Goal: Information Seeking & Learning: Check status

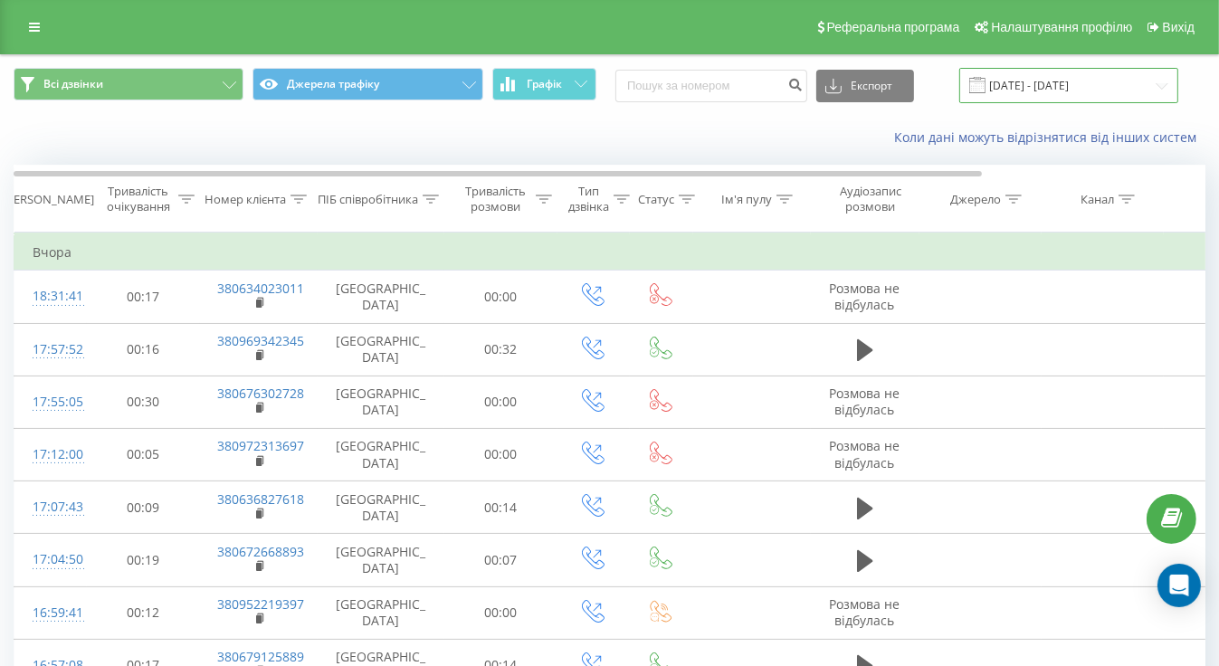
click at [1038, 82] on input "[DATE] - [DATE]" at bounding box center [1068, 85] width 219 height 35
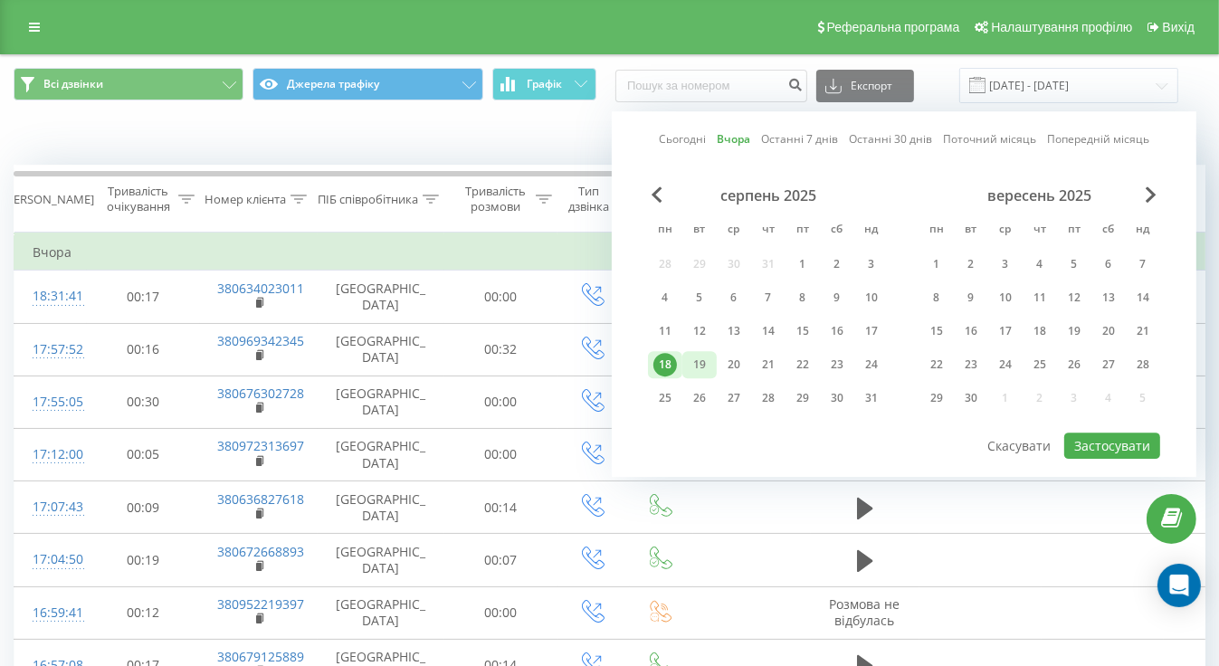
click at [707, 359] on div "19" at bounding box center [700, 365] width 24 height 24
click at [1114, 440] on button "Застосувати" at bounding box center [1112, 445] width 96 height 26
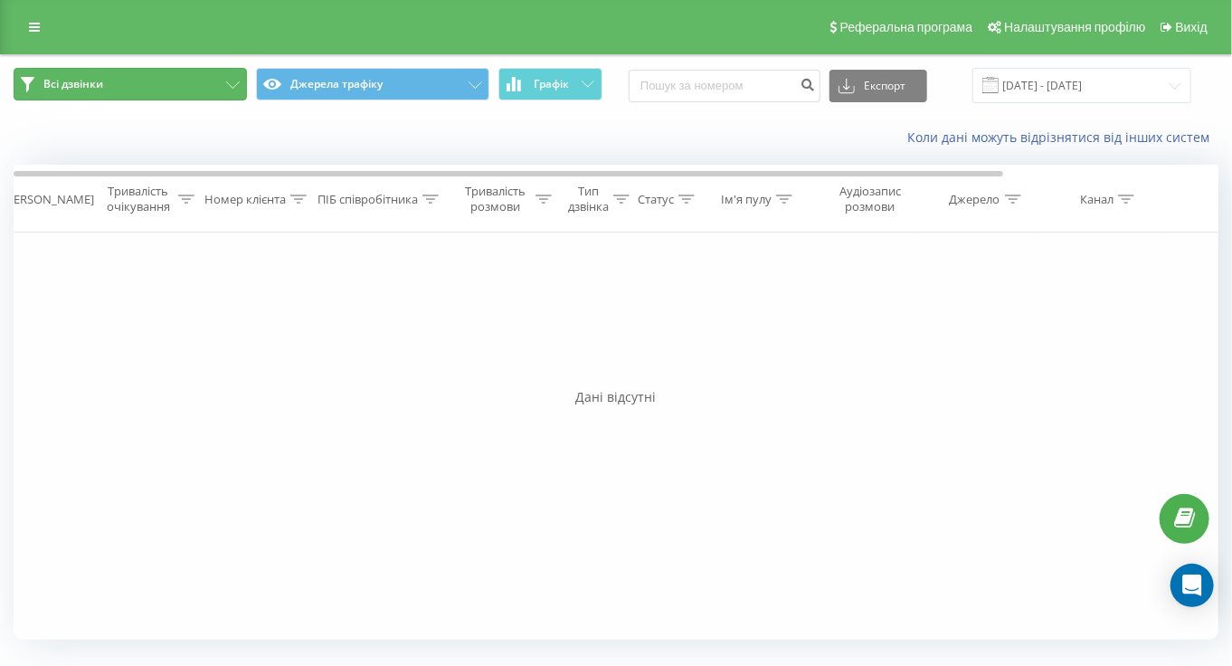
click at [232, 76] on button "Всі дзвінки" at bounding box center [130, 84] width 233 height 33
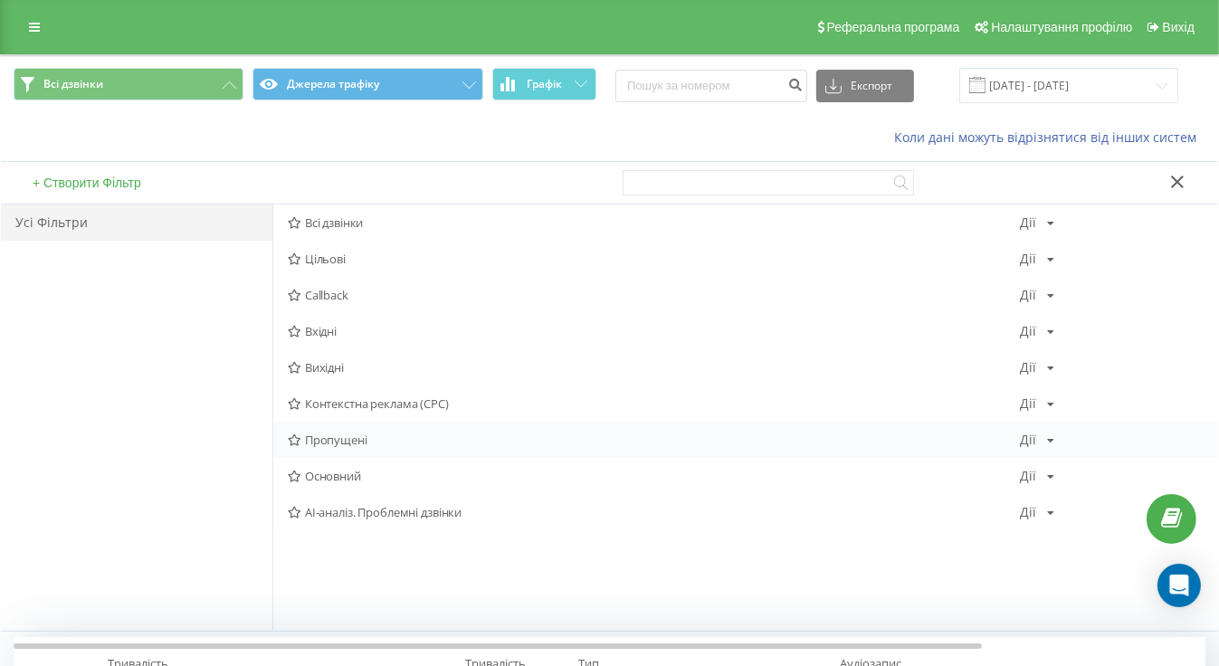
click at [345, 441] on span "Пропущені" at bounding box center [654, 439] width 733 height 13
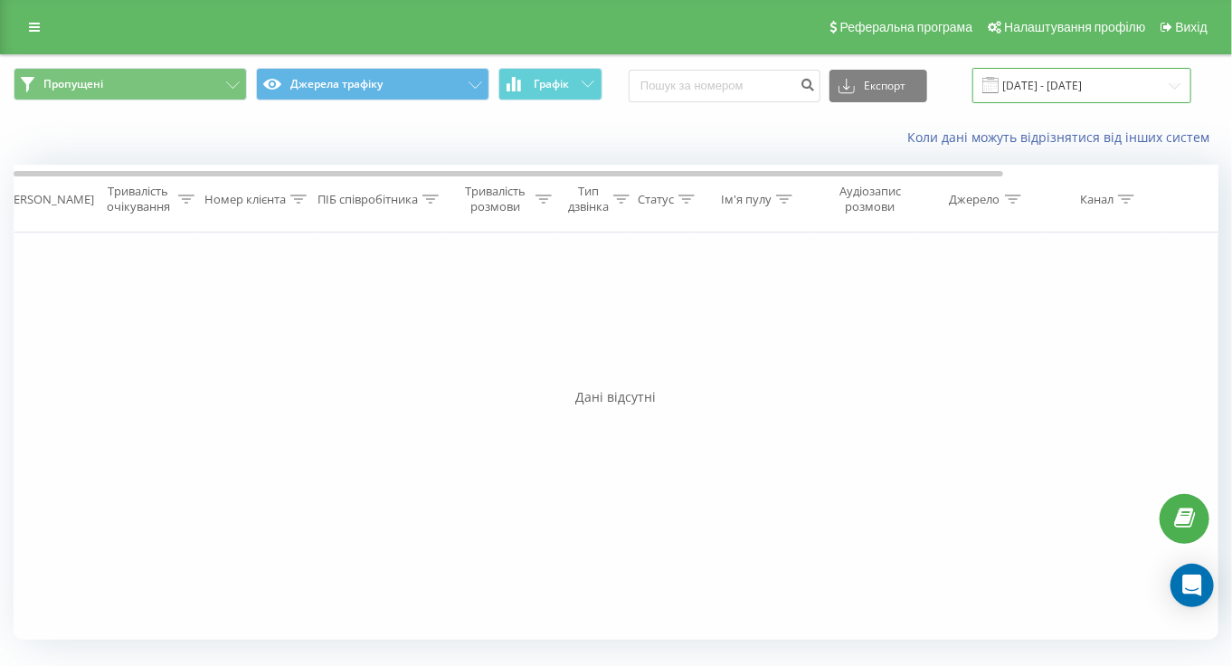
click at [1050, 81] on input "[DATE] - [DATE]" at bounding box center [1082, 85] width 219 height 35
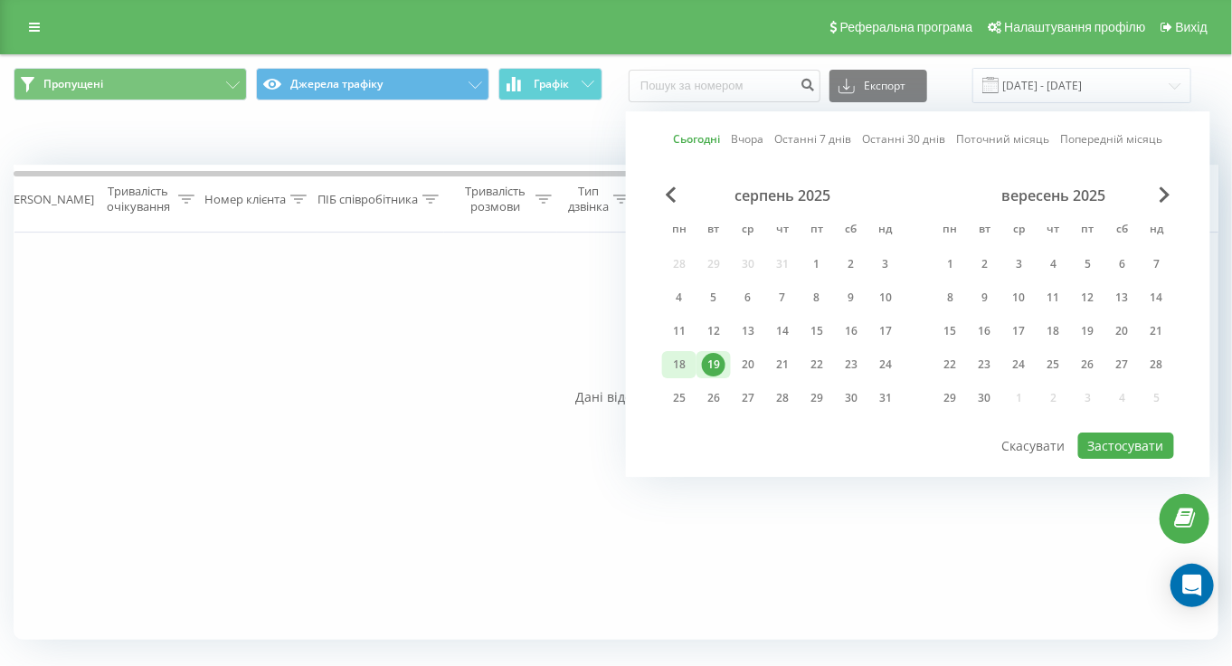
click at [687, 358] on div "18" at bounding box center [680, 365] width 24 height 24
click at [1115, 442] on button "Застосувати" at bounding box center [1126, 445] width 96 height 26
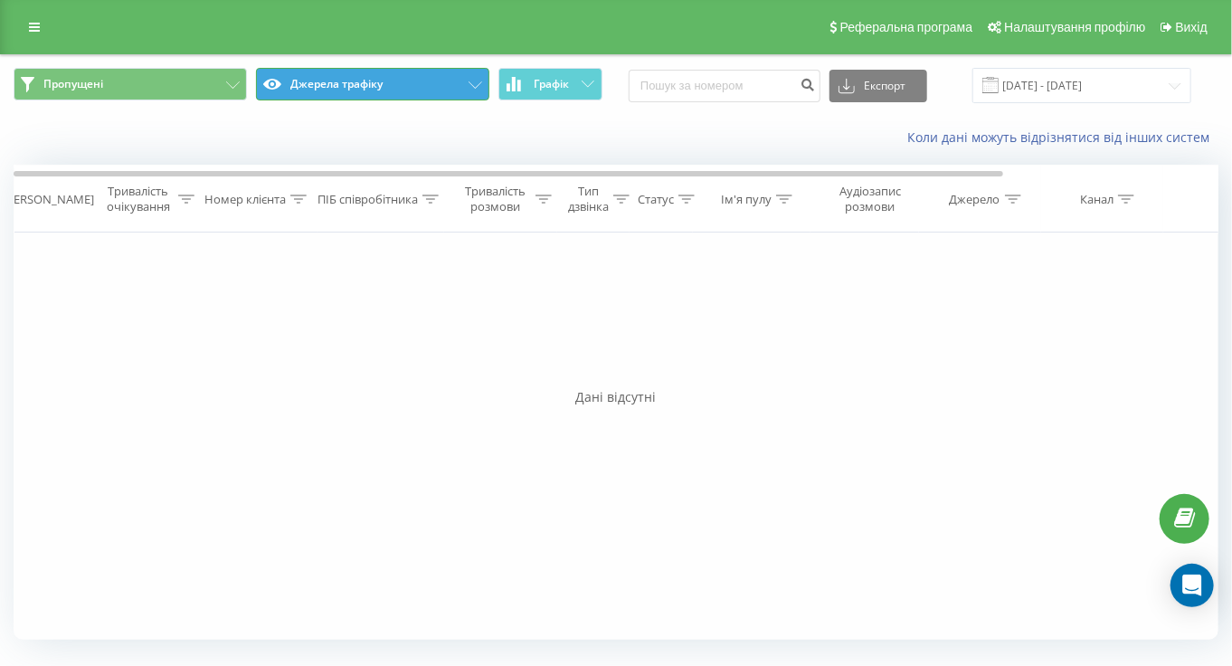
click at [471, 83] on icon at bounding box center [476, 84] width 14 height 7
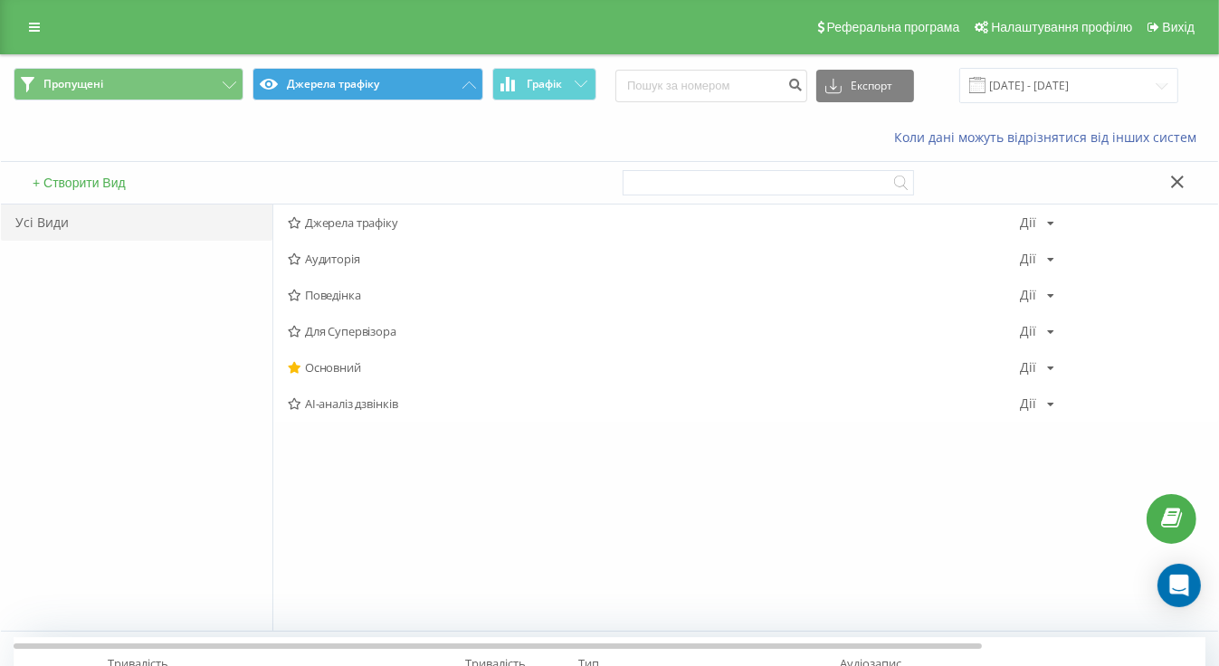
click at [185, 135] on div "Коли дані можуть відрізнятися вiд інших систем" at bounding box center [609, 137] width 1217 height 43
click at [229, 81] on icon at bounding box center [230, 84] width 14 height 7
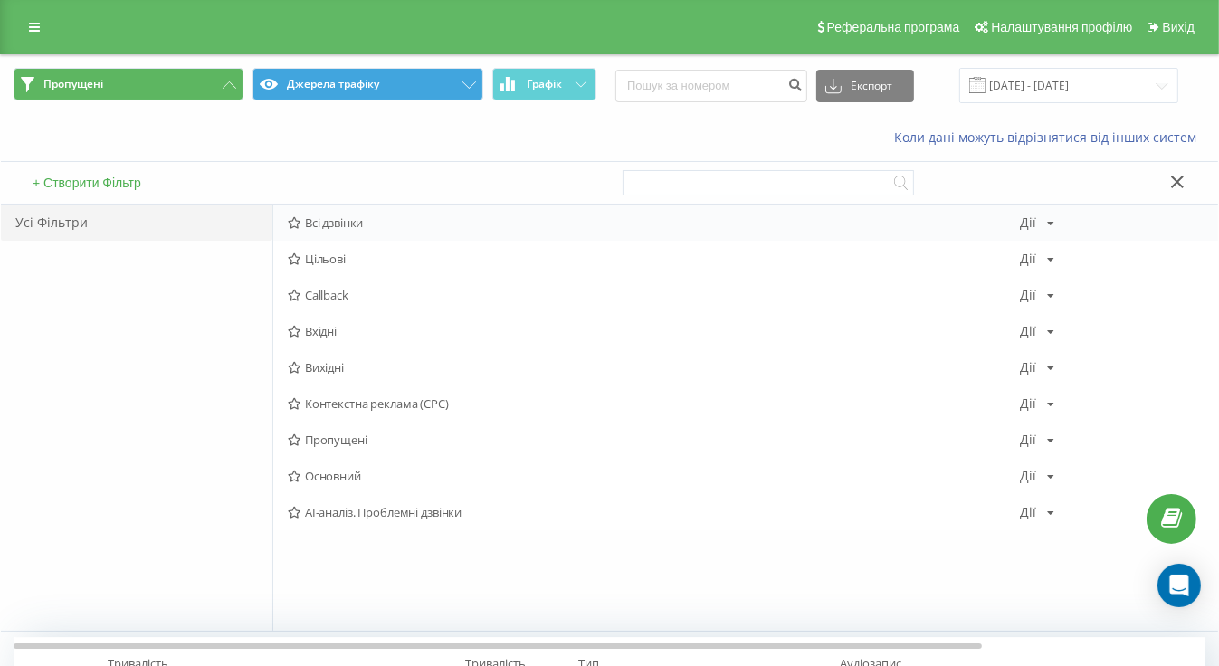
click at [342, 216] on span "Всі дзвінки" at bounding box center [654, 222] width 733 height 13
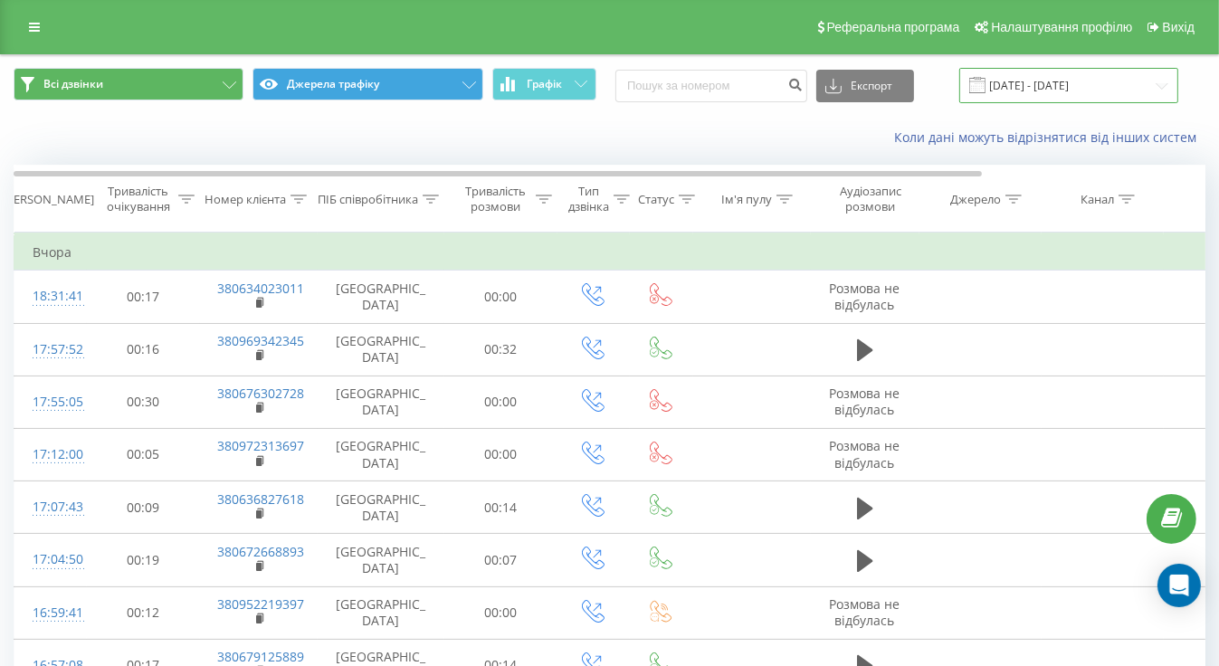
click at [1049, 79] on input "18.08.2025 - 18.08.2025" at bounding box center [1068, 85] width 219 height 35
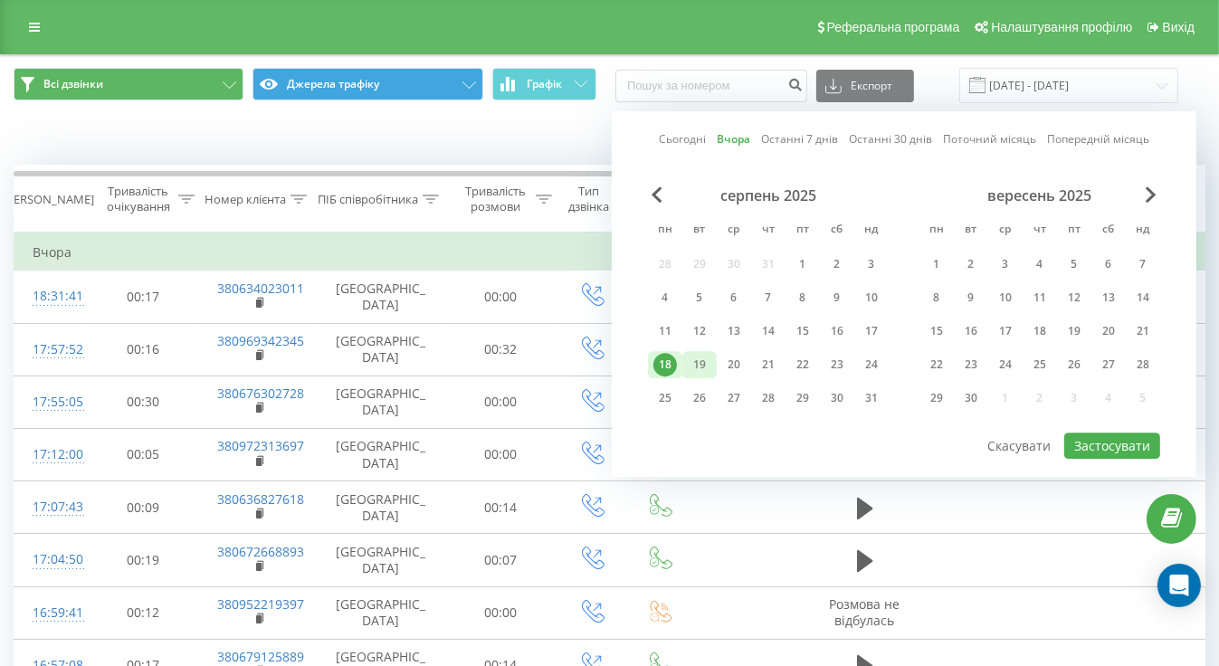
click at [696, 361] on div "19" at bounding box center [700, 365] width 24 height 24
click at [1088, 434] on button "Застосувати" at bounding box center [1112, 445] width 96 height 26
type input "[DATE] - [DATE]"
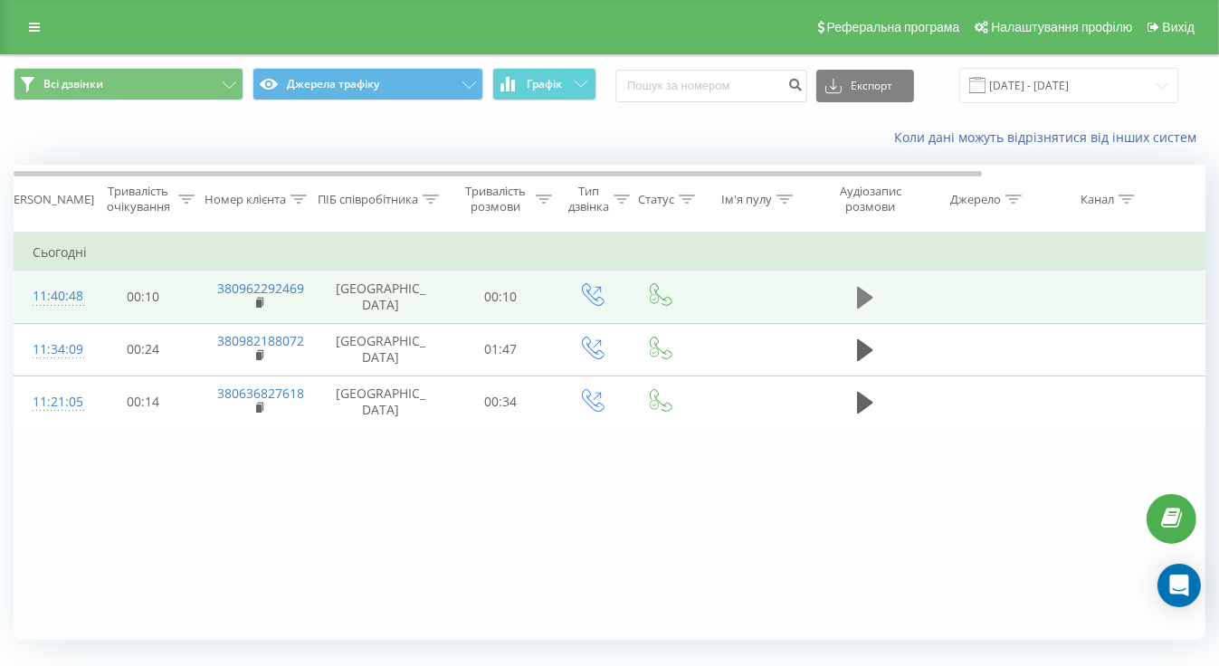
click at [861, 293] on icon at bounding box center [865, 298] width 16 height 22
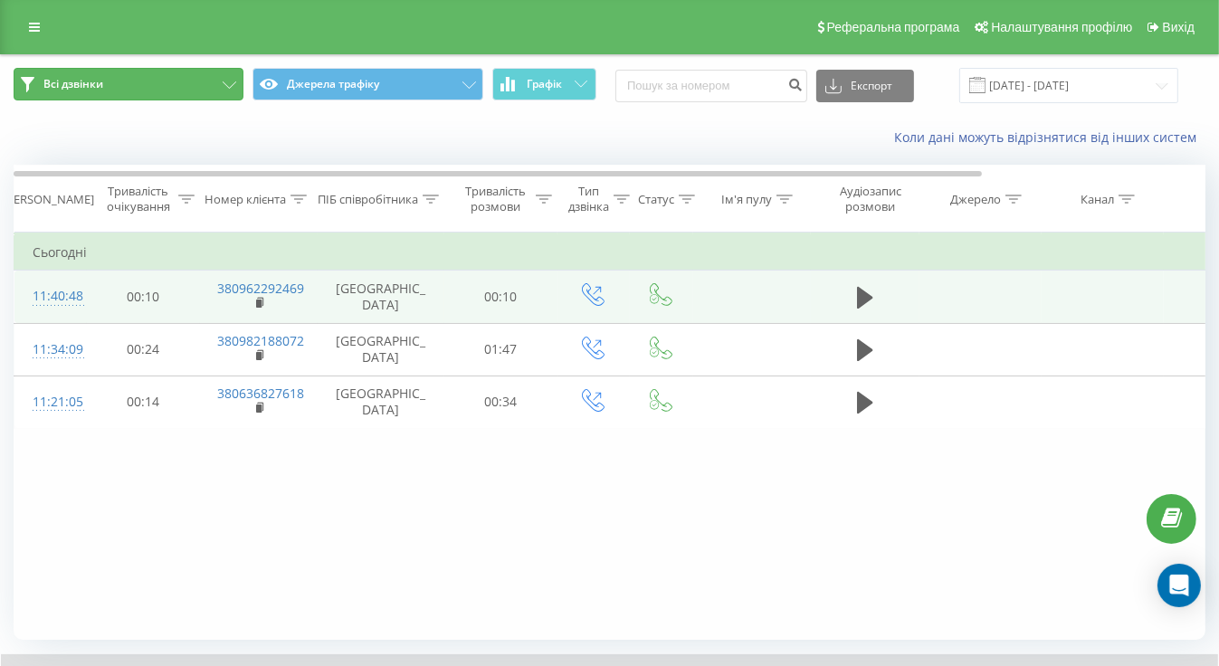
click at [223, 80] on button "Всі дзвінки" at bounding box center [129, 84] width 230 height 33
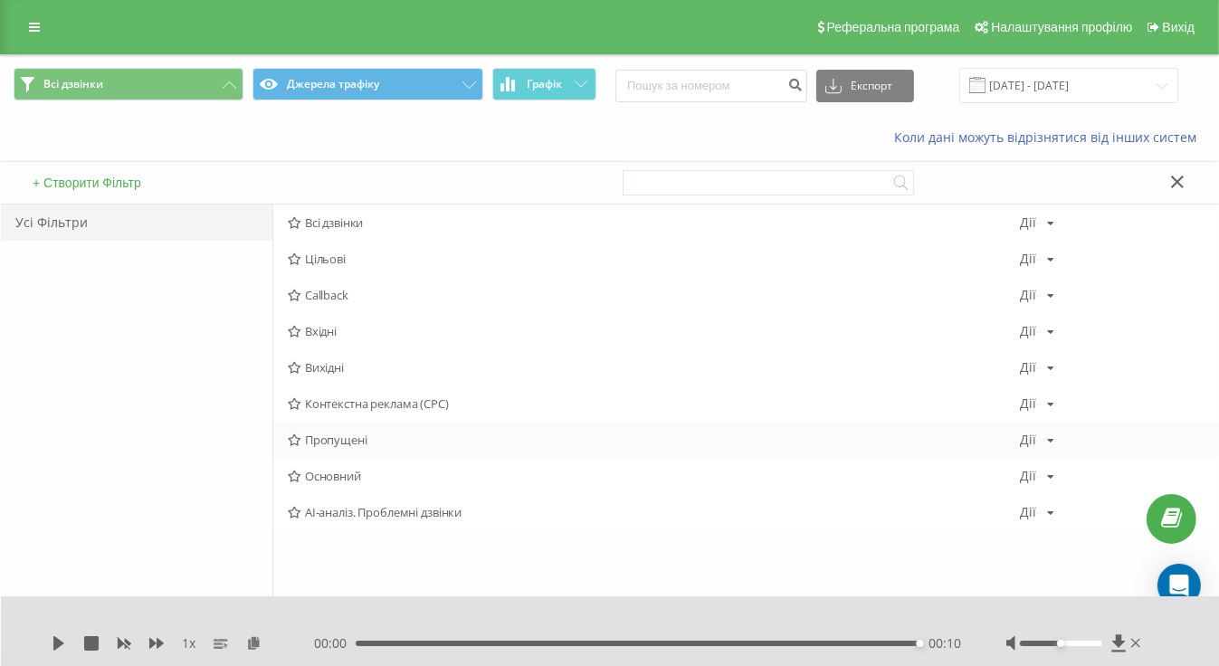
click at [325, 435] on span "Пропущені" at bounding box center [654, 439] width 733 height 13
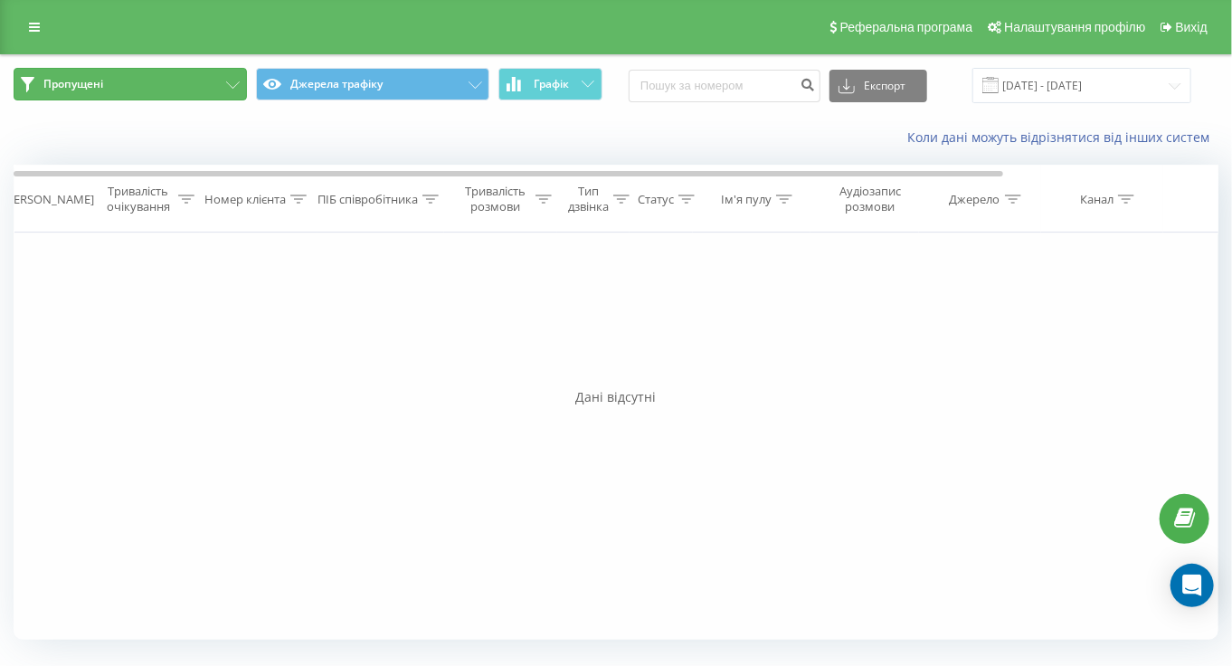
click at [227, 79] on button "Пропущені" at bounding box center [130, 84] width 233 height 33
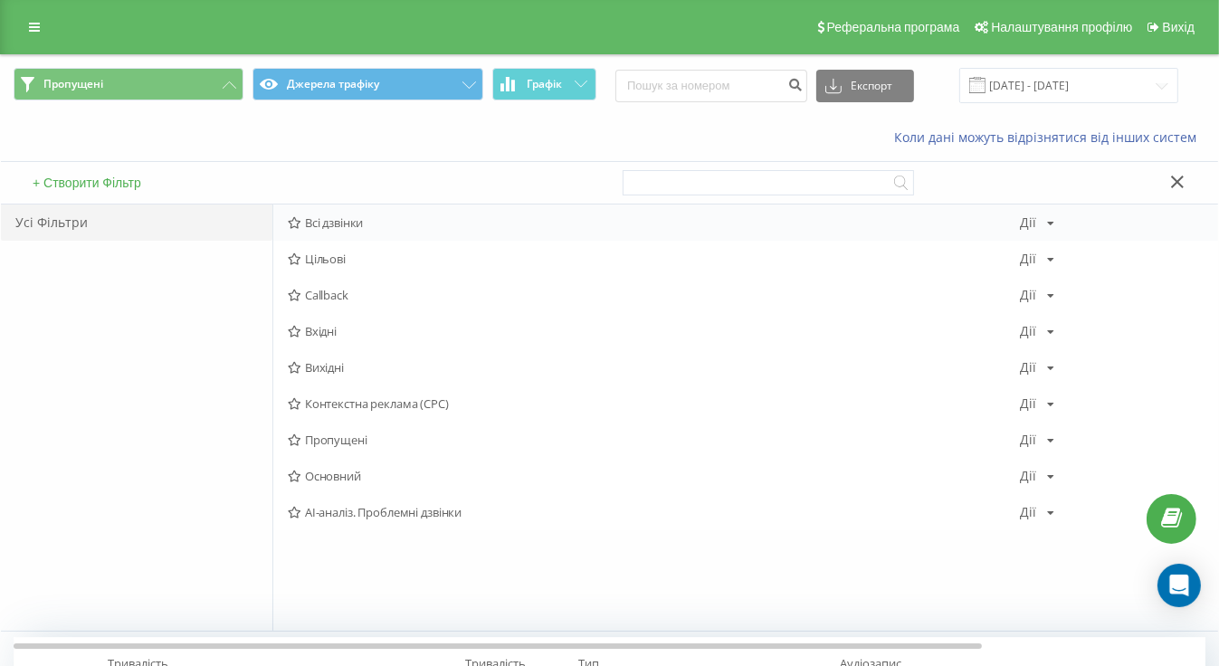
click at [343, 223] on span "Всі дзвінки" at bounding box center [654, 222] width 733 height 13
